Goal: Check status: Check status

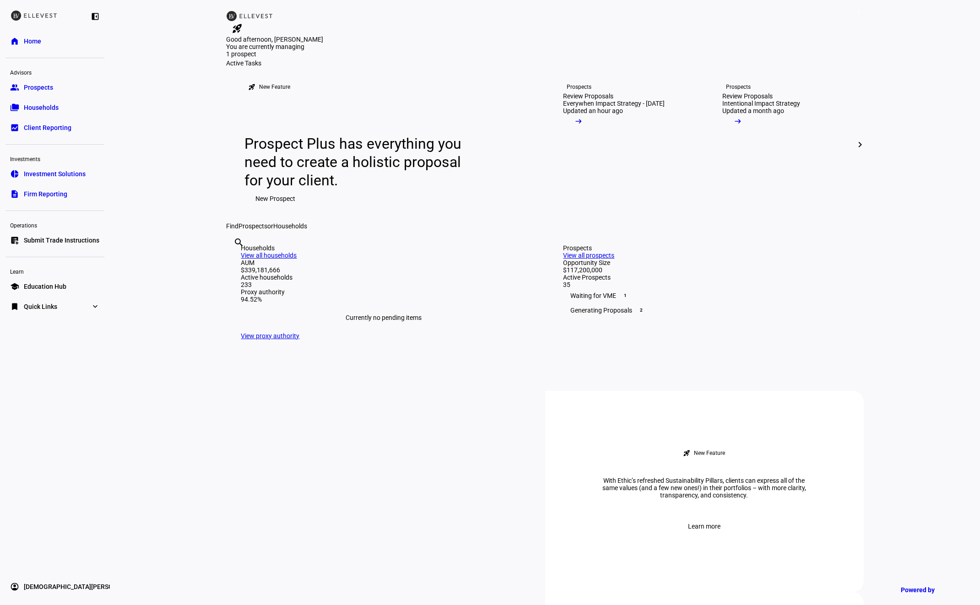
click at [47, 315] on link "bookmark Quick Links expand_more" at bounding box center [54, 306] width 99 height 18
click at [47, 322] on span "Firm Report" at bounding box center [40, 324] width 33 height 9
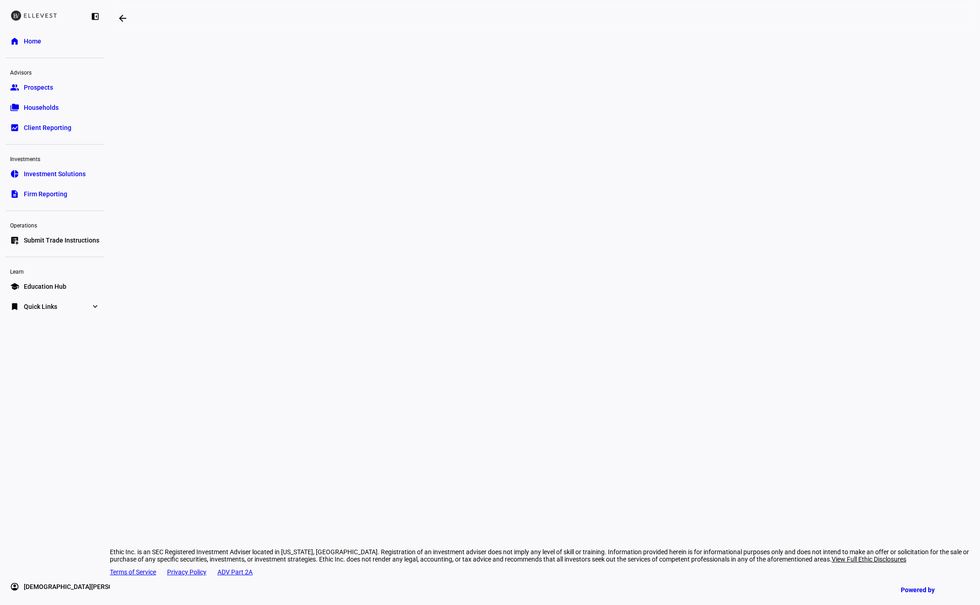
click at [168, 192] on div "arrow_backwards Ethic Inc. is an SEC Registered Investment Adviser located in […" at bounding box center [545, 302] width 870 height 605
click at [55, 110] on span "Households" at bounding box center [41, 107] width 35 height 9
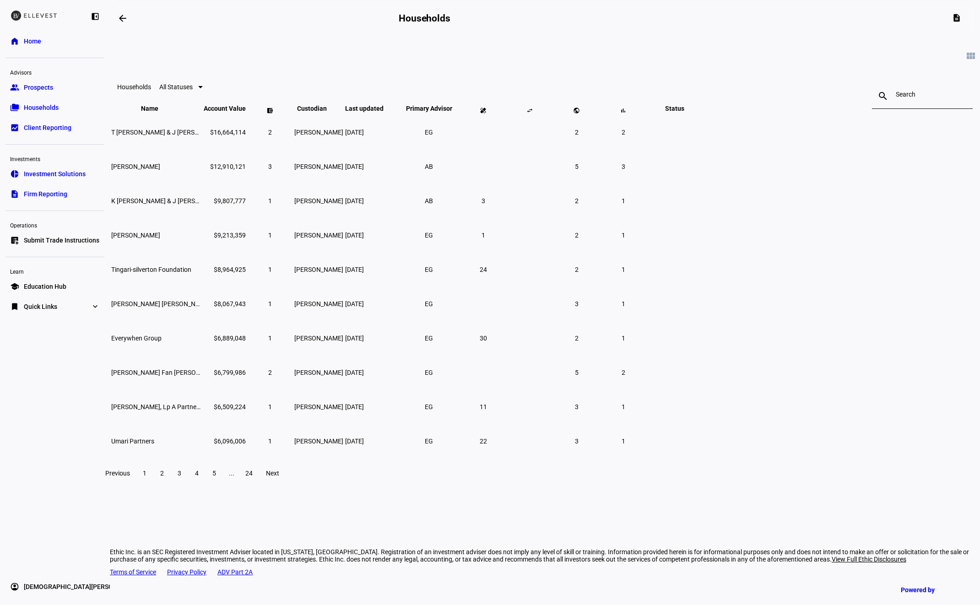
click at [895, 98] on input at bounding box center [921, 94] width 53 height 7
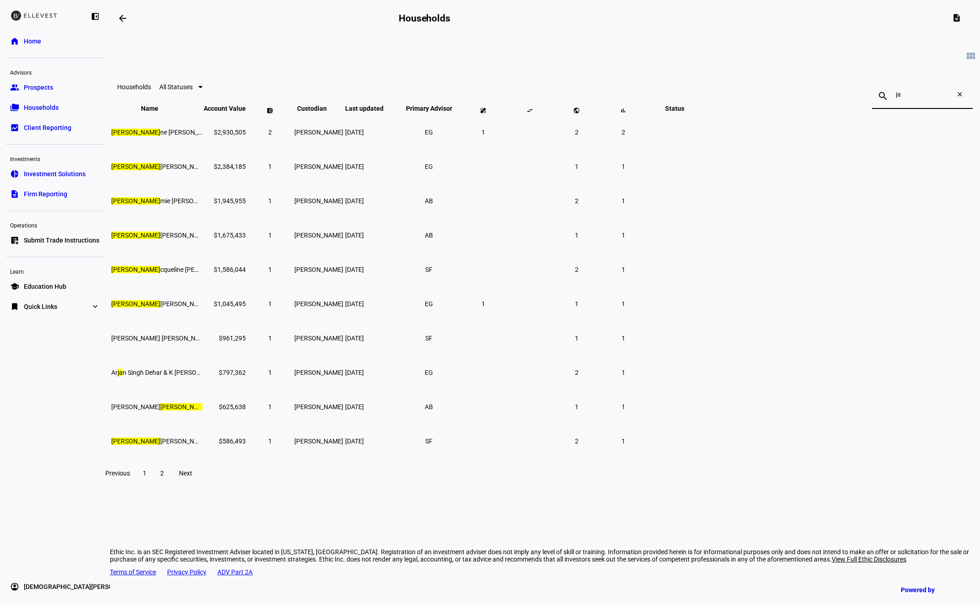
type input "j"
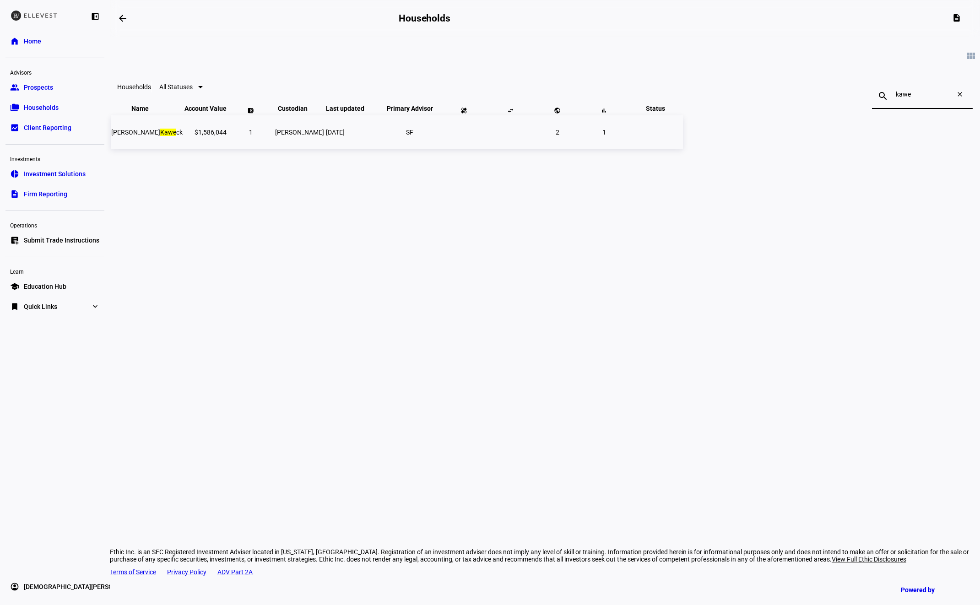
type input "kawe"
click at [324, 148] on td "[PERSON_NAME]" at bounding box center [300, 131] width 50 height 33
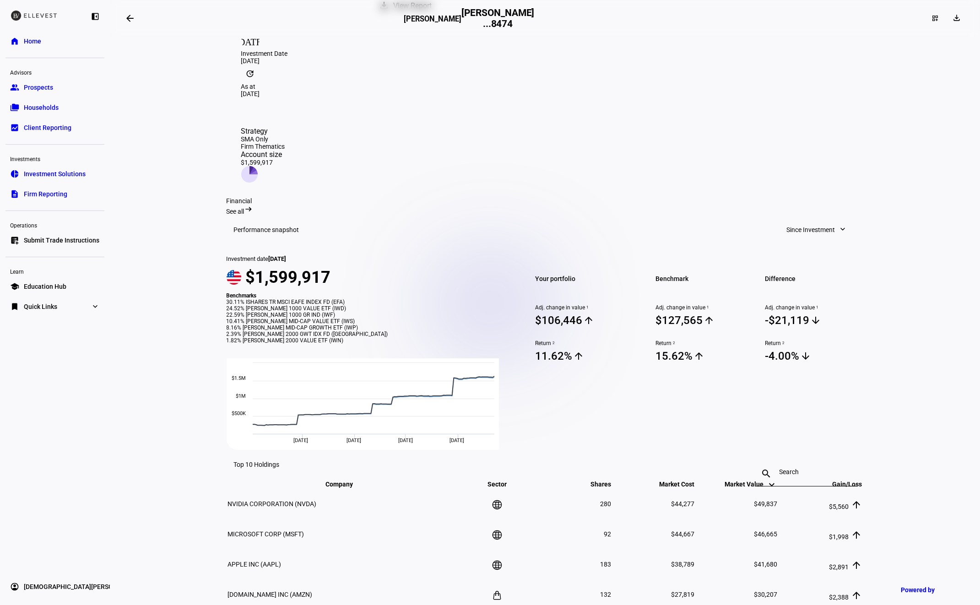
scroll to position [148, 0]
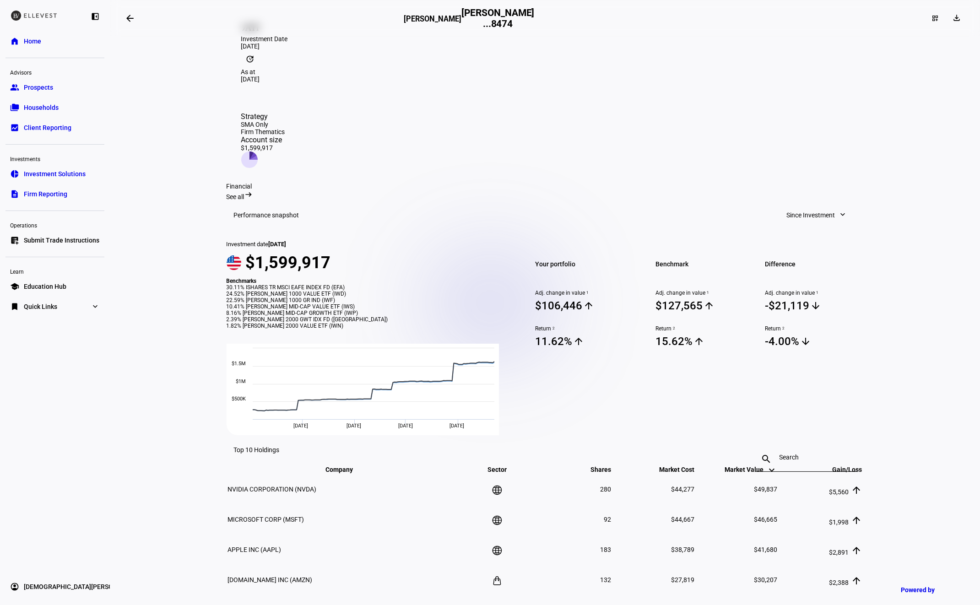
click at [838, 215] on mat-icon "expand_more" at bounding box center [842, 214] width 9 height 9
click at [810, 282] on div "Year to Date" at bounding box center [813, 285] width 76 height 7
click at [833, 210] on span at bounding box center [823, 215] width 65 height 18
click at [812, 260] on div "Quarter to Date" at bounding box center [827, 263] width 76 height 7
click at [818, 224] on span "Quarter to Date" at bounding box center [813, 215] width 44 height 18
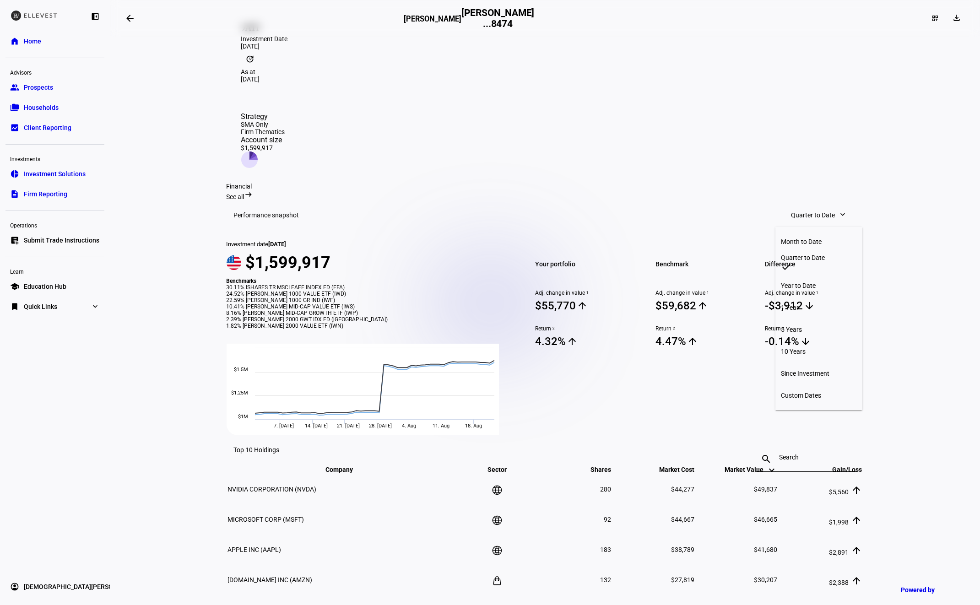
click at [809, 392] on div "Custom Dates" at bounding box center [819, 395] width 76 height 7
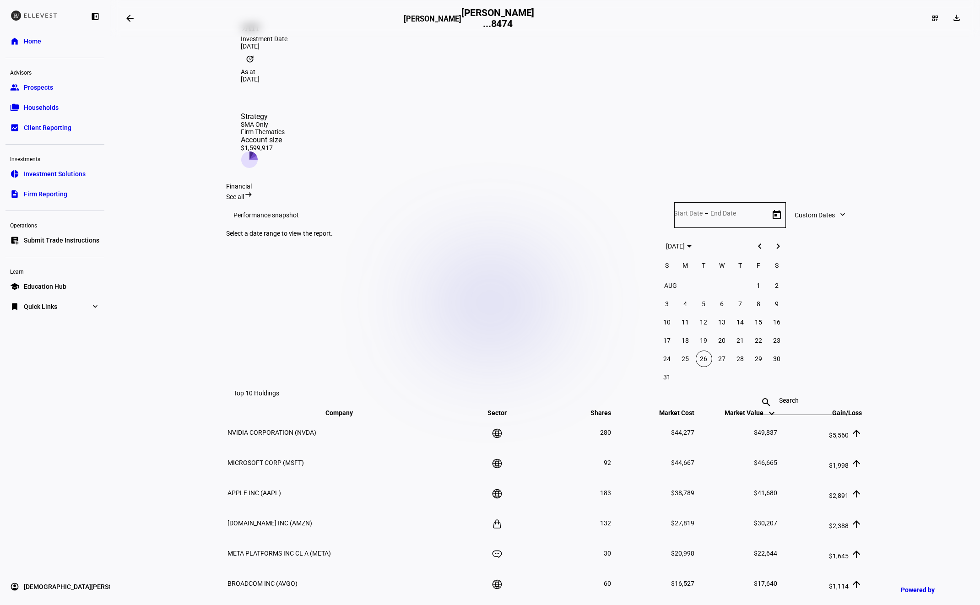
click at [756, 248] on span "Previous month" at bounding box center [759, 246] width 18 height 18
click at [756, 248] on div "[DATE] [DATE]" at bounding box center [722, 246] width 131 height 18
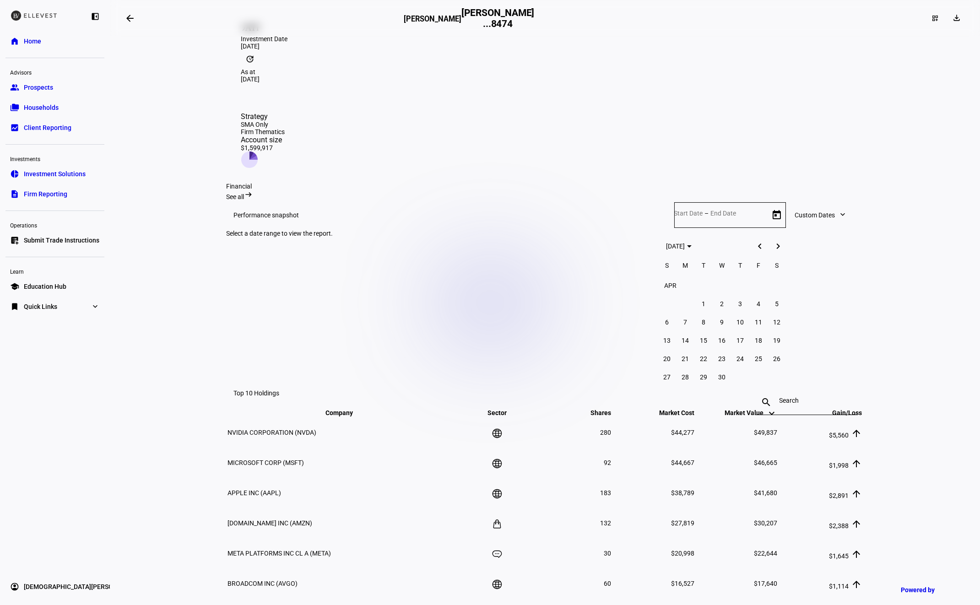
click at [756, 248] on div "[DATE] [DATE]" at bounding box center [722, 246] width 131 height 18
click at [691, 312] on td at bounding box center [676, 304] width 37 height 18
click at [700, 307] on span "1" at bounding box center [703, 304] width 16 height 16
type input "[DATE]"
click at [776, 246] on span "Next month" at bounding box center [778, 246] width 18 height 18
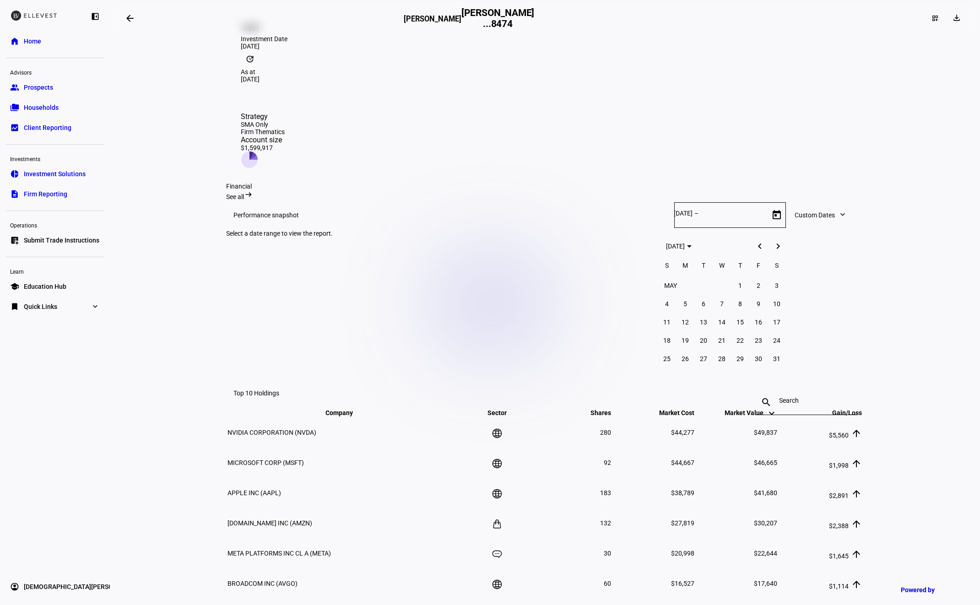
click at [776, 246] on span "Next month" at bounding box center [778, 246] width 18 height 18
click at [722, 324] on span "11" at bounding box center [722, 322] width 16 height 16
type input "[DATE]"
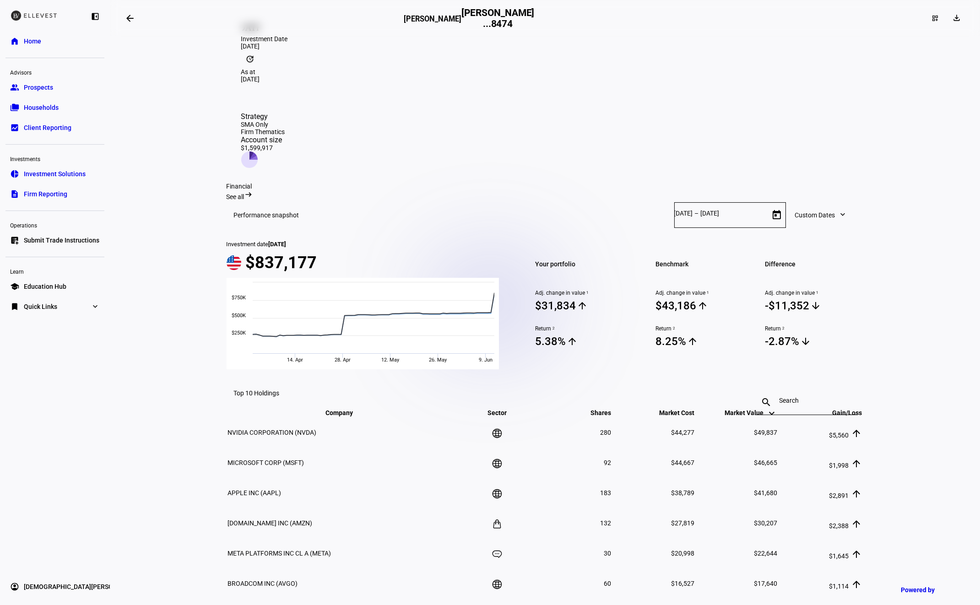
click at [765, 220] on span "Open calendar" at bounding box center [776, 215] width 22 height 22
click at [776, 252] on span "Next month" at bounding box center [778, 246] width 18 height 18
click at [766, 237] on div "[DATE] [DATE]" at bounding box center [721, 241] width 135 height 28
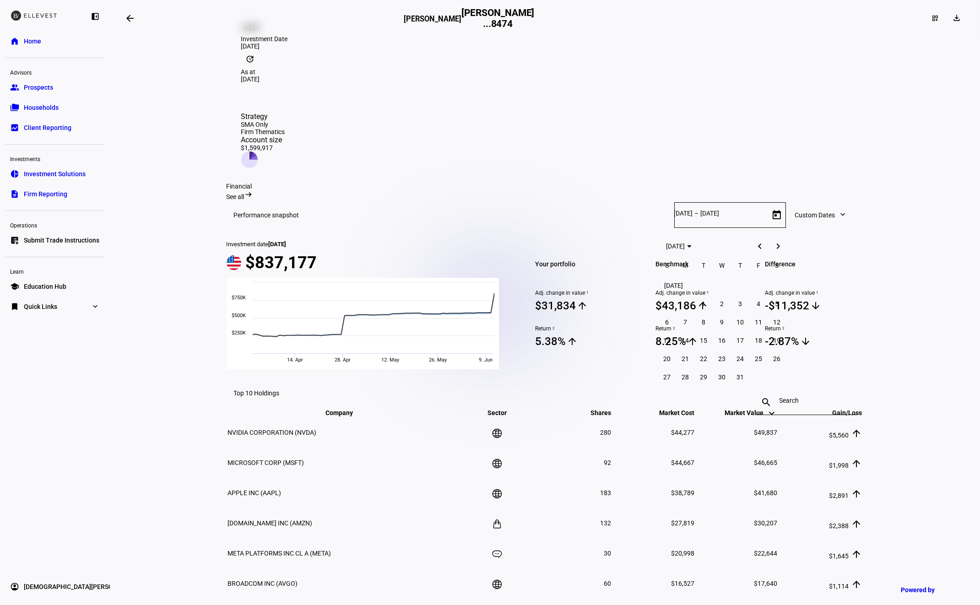
click at [763, 239] on span "Previous month" at bounding box center [759, 246] width 18 height 18
click at [719, 320] on span "11" at bounding box center [722, 322] width 16 height 16
type input "[DATE]"
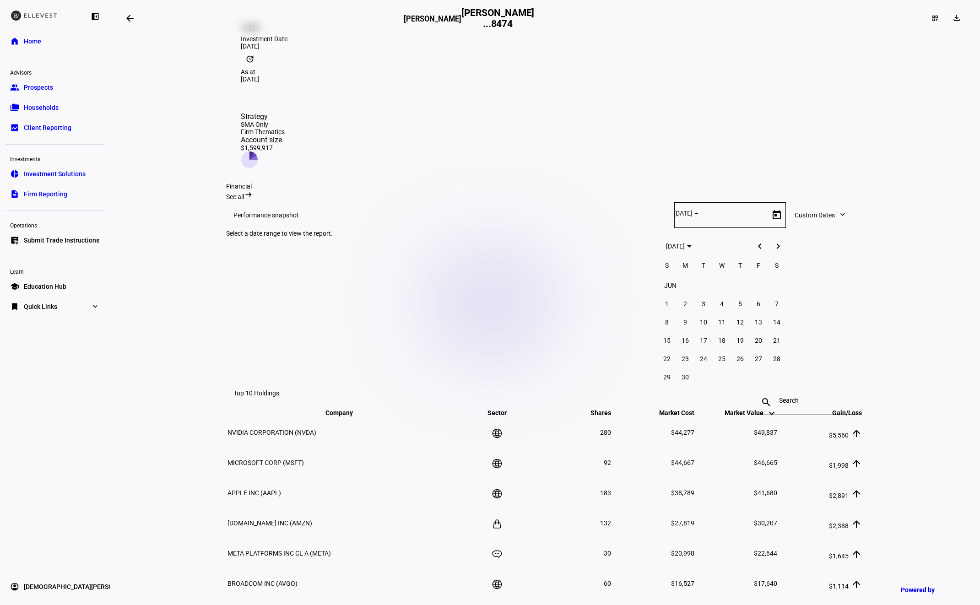
click at [775, 244] on span "Next month" at bounding box center [778, 246] width 18 height 18
click at [778, 247] on span "Next month" at bounding box center [778, 246] width 18 height 18
drag, startPoint x: 758, startPoint y: 338, endPoint x: 770, endPoint y: 333, distance: 13.1
click at [758, 338] on span "22" at bounding box center [758, 340] width 16 height 16
type input "[DATE]"
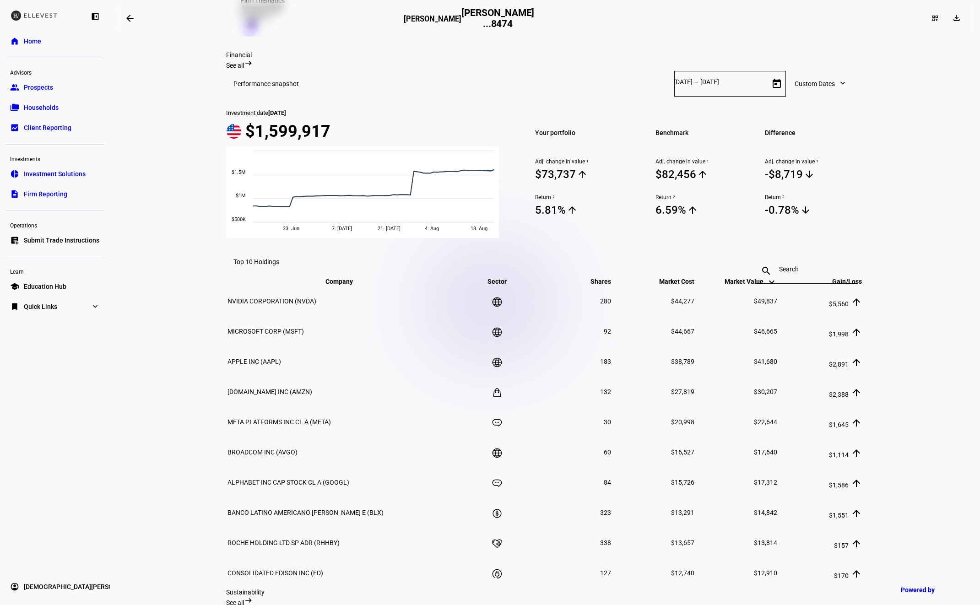
scroll to position [343, 0]
